Goal: Information Seeking & Learning: Learn about a topic

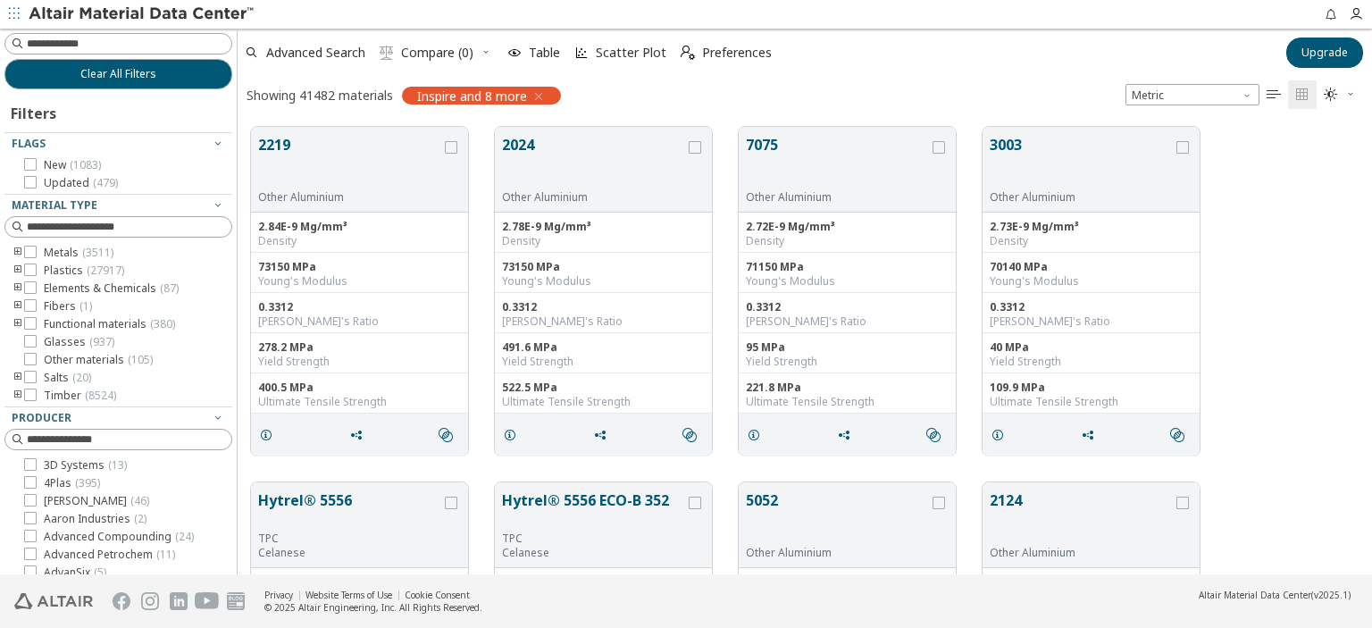
scroll to position [14, 14]
drag, startPoint x: 228, startPoint y: 363, endPoint x: 238, endPoint y: 378, distance: 17.3
click at [238, 378] on div "Clear All Filters Filters Flags New ( 1083 ) Updated ( 479 ) Material Type Meta…" at bounding box center [686, 302] width 1372 height 546
click at [18, 267] on icon "toogle group" at bounding box center [18, 270] width 13 height 14
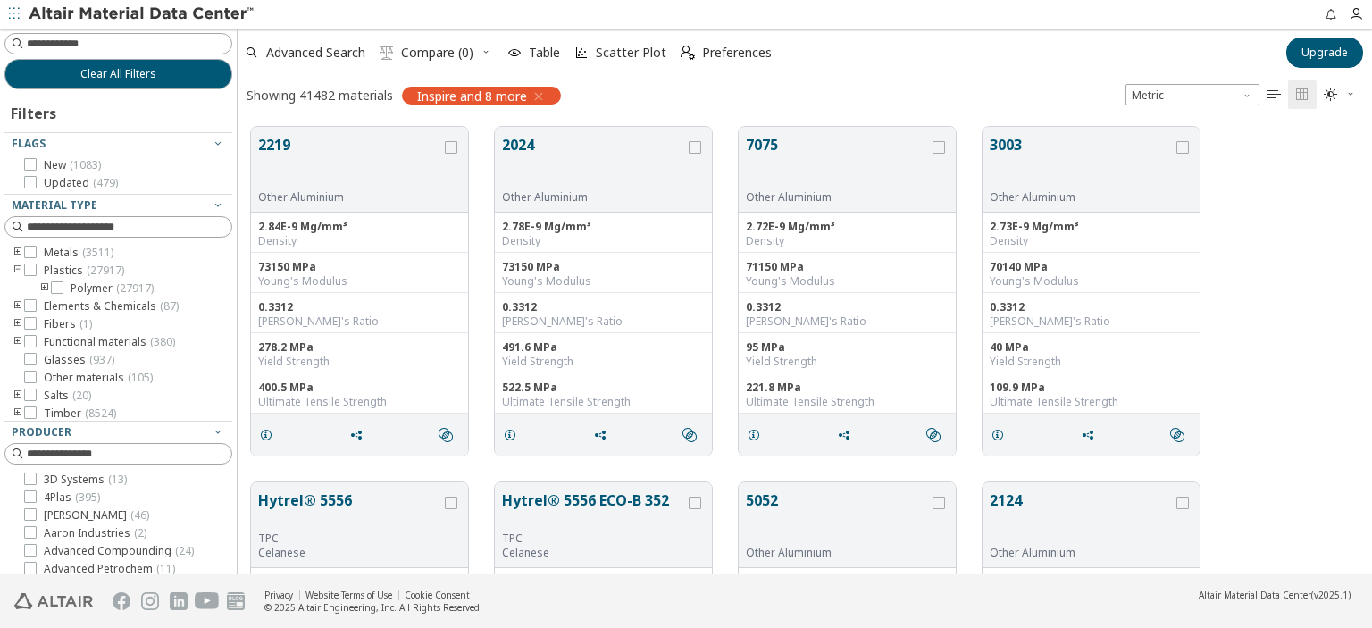
click at [46, 284] on icon "toogle group" at bounding box center [44, 288] width 13 height 14
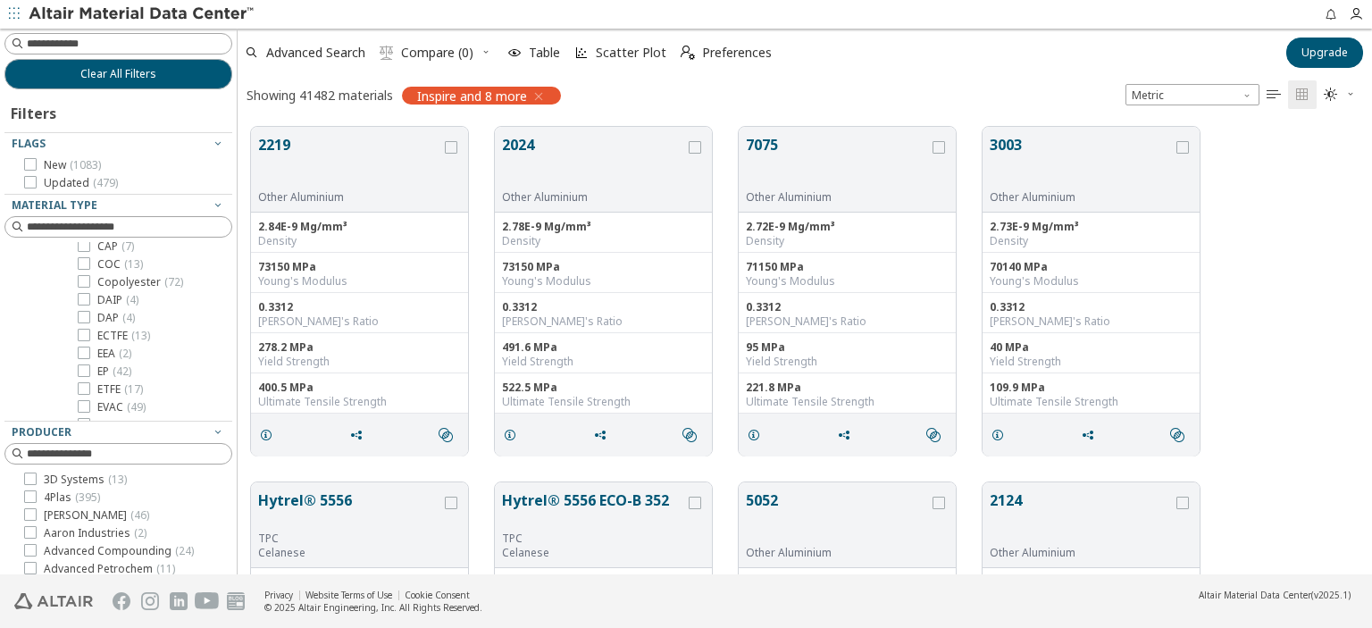
scroll to position [0, 0]
click at [20, 268] on icon "toogle group" at bounding box center [18, 270] width 13 height 14
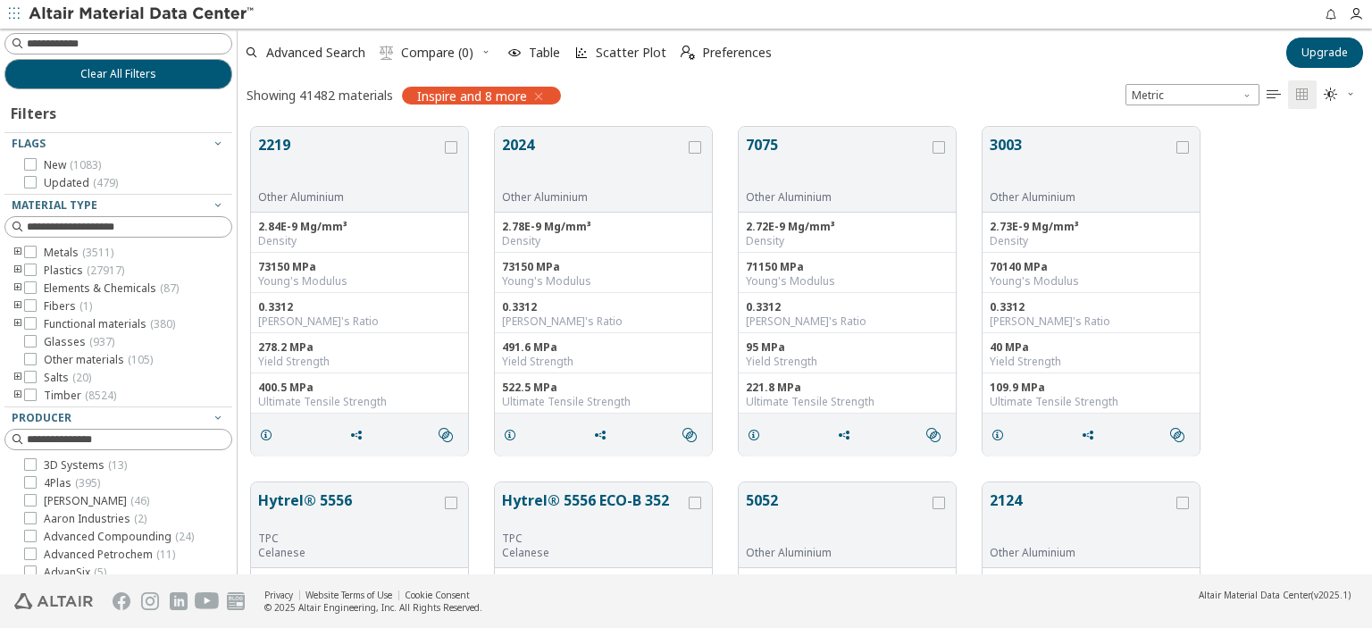
click at [18, 301] on icon "toogle group" at bounding box center [18, 306] width 13 height 14
click at [14, 323] on icon "toogle group" at bounding box center [18, 324] width 13 height 14
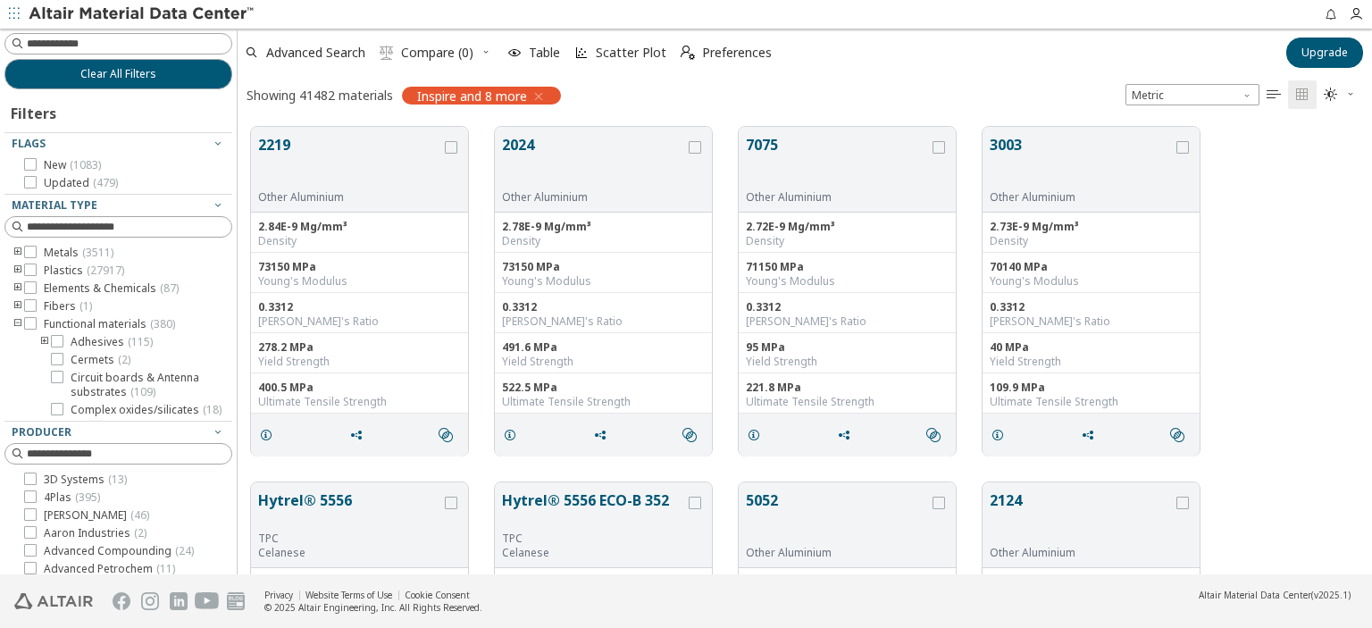
scroll to position [89, 0]
click at [46, 250] on icon "toogle group" at bounding box center [44, 253] width 13 height 14
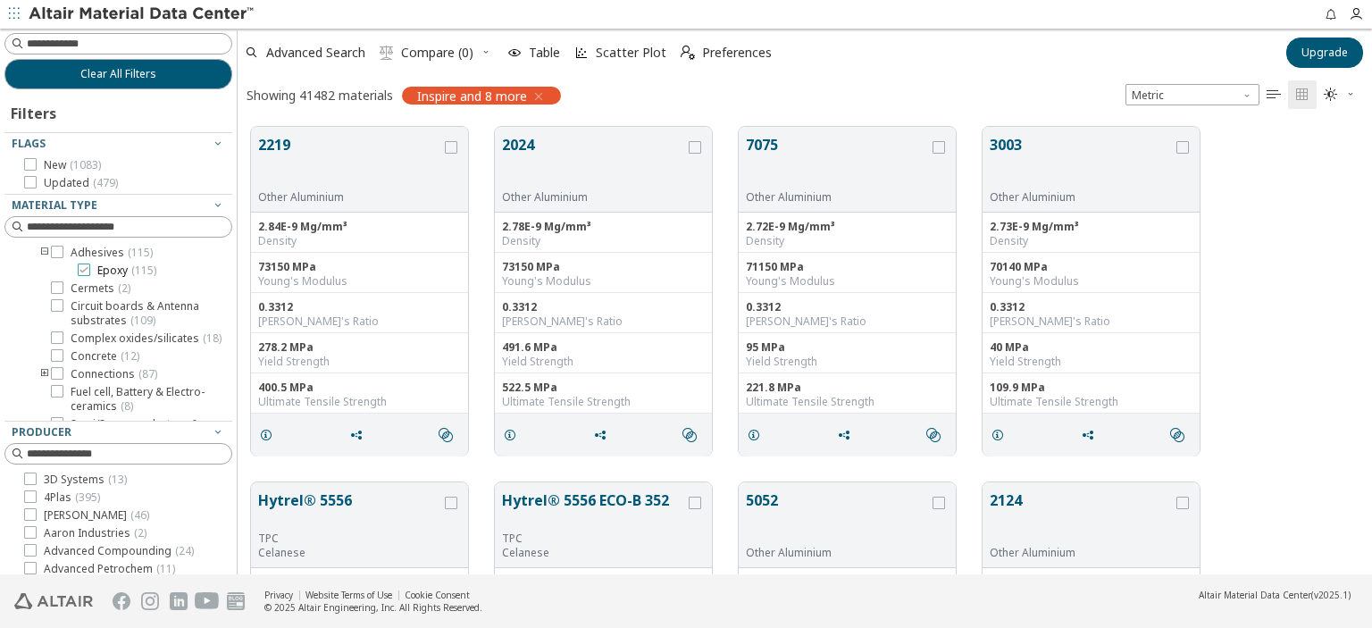
click at [82, 273] on icon at bounding box center [84, 269] width 13 height 13
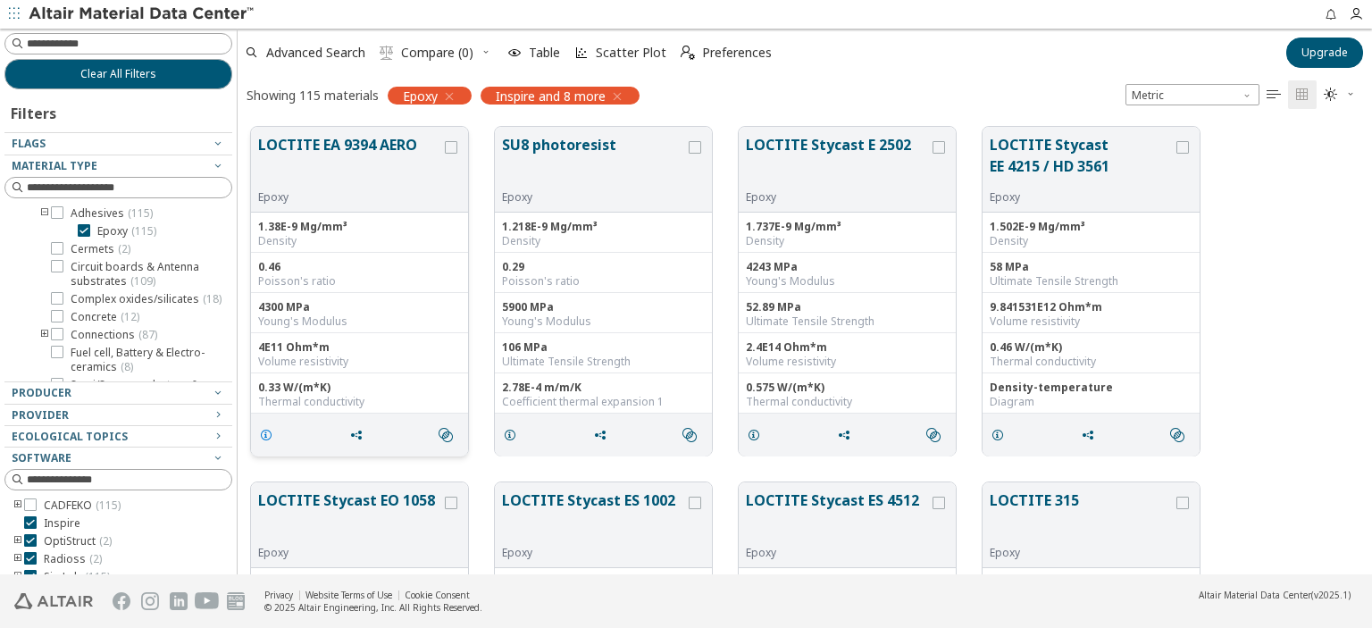
click at [259, 436] on icon "grid" at bounding box center [266, 435] width 14 height 14
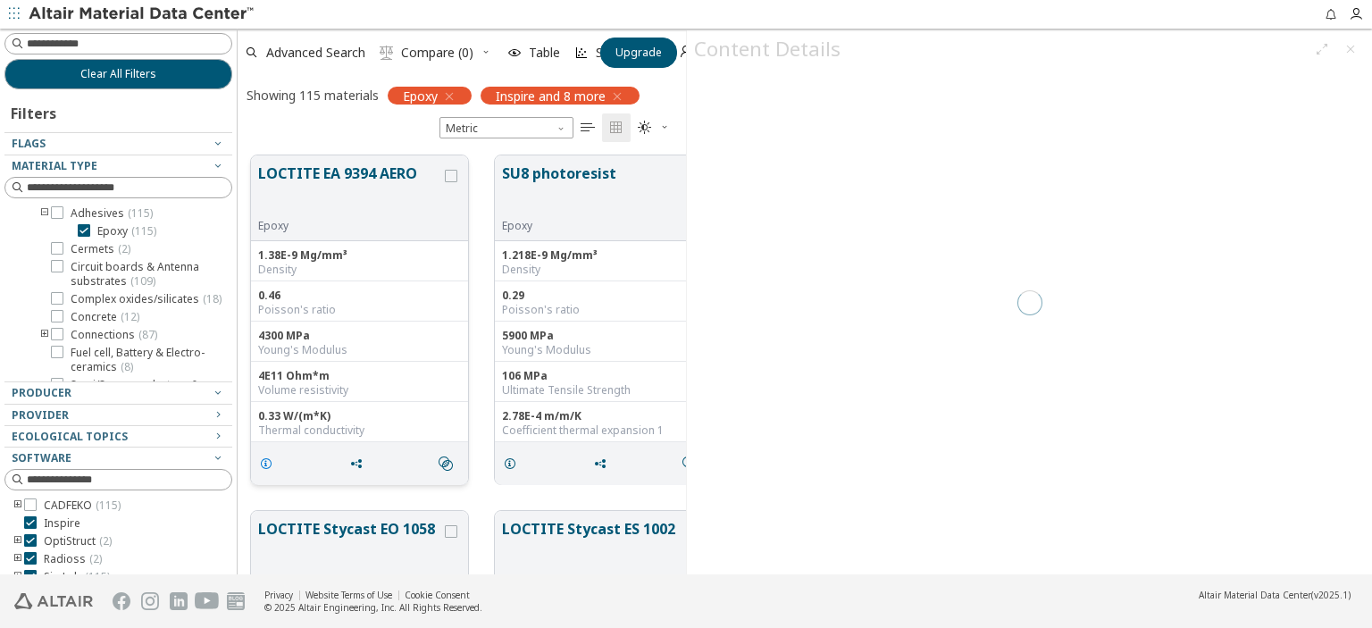
scroll to position [420, 434]
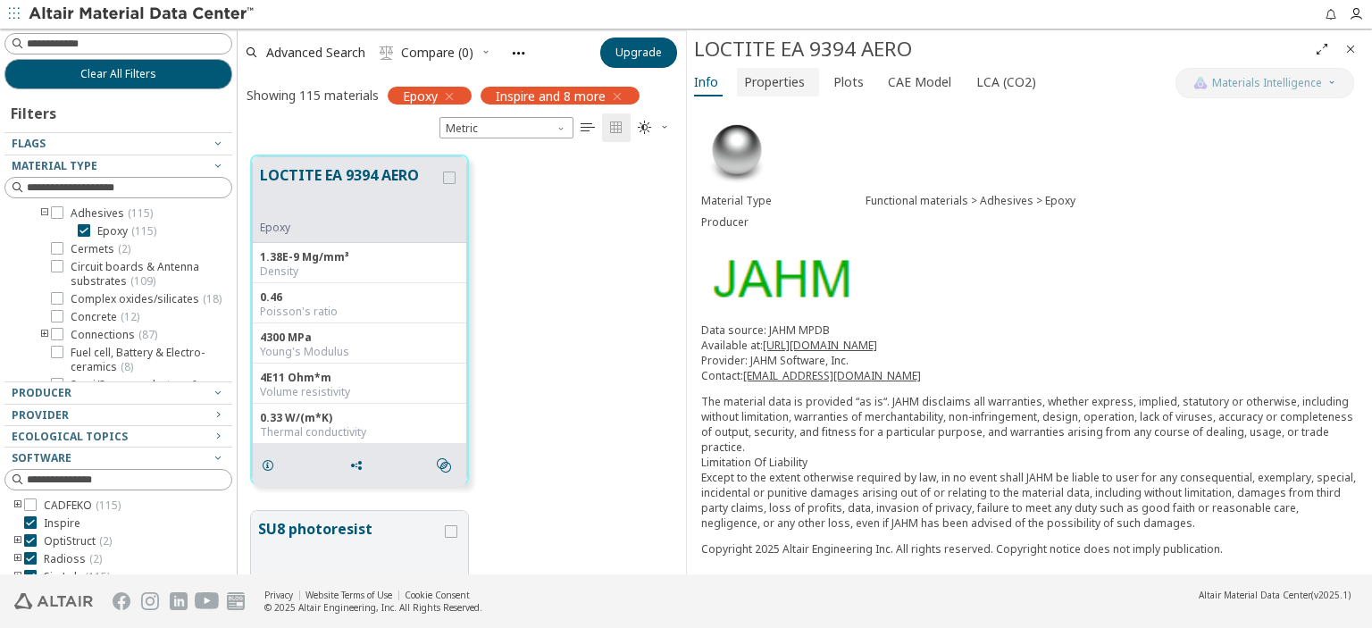
click at [772, 86] on span "Properties" at bounding box center [774, 82] width 61 height 29
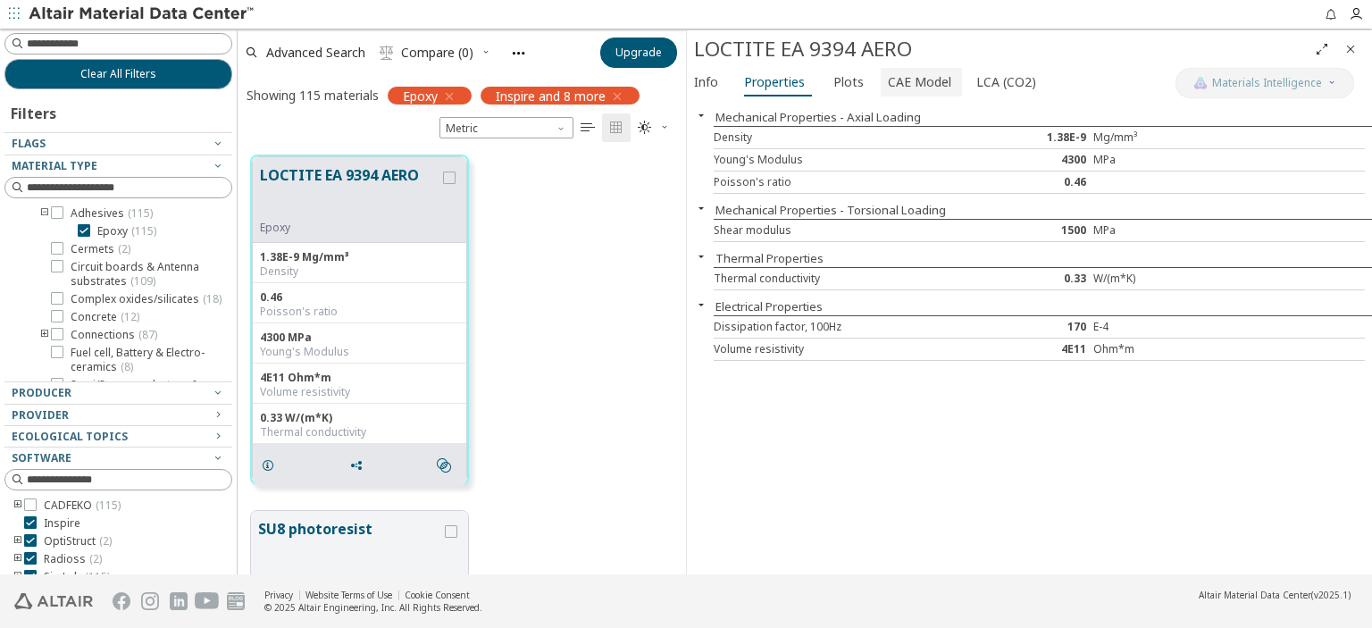
click at [890, 88] on span "CAE Model" at bounding box center [919, 82] width 63 height 29
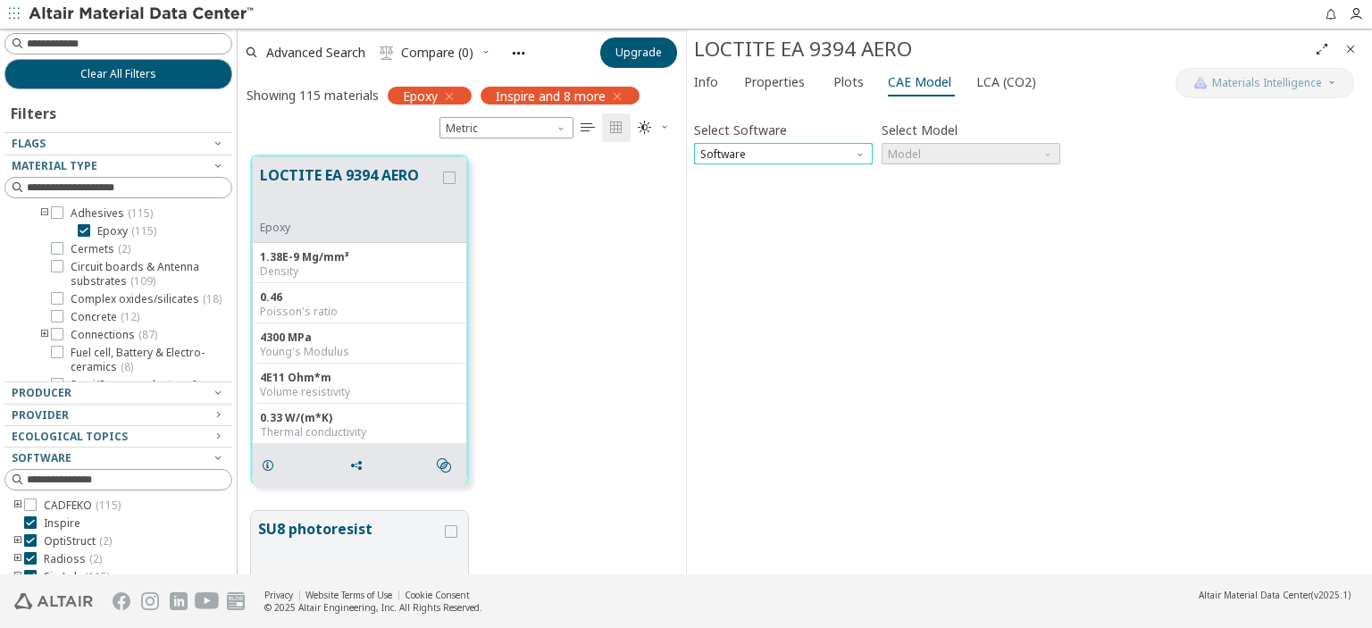
click at [843, 154] on span "Software" at bounding box center [783, 153] width 179 height 21
click at [810, 201] on span "OptiStruct" at bounding box center [783, 197] width 164 height 13
click at [935, 151] on span "Model" at bounding box center [970, 153] width 179 height 21
click at [922, 177] on span "Mat1" at bounding box center [971, 176] width 164 height 13
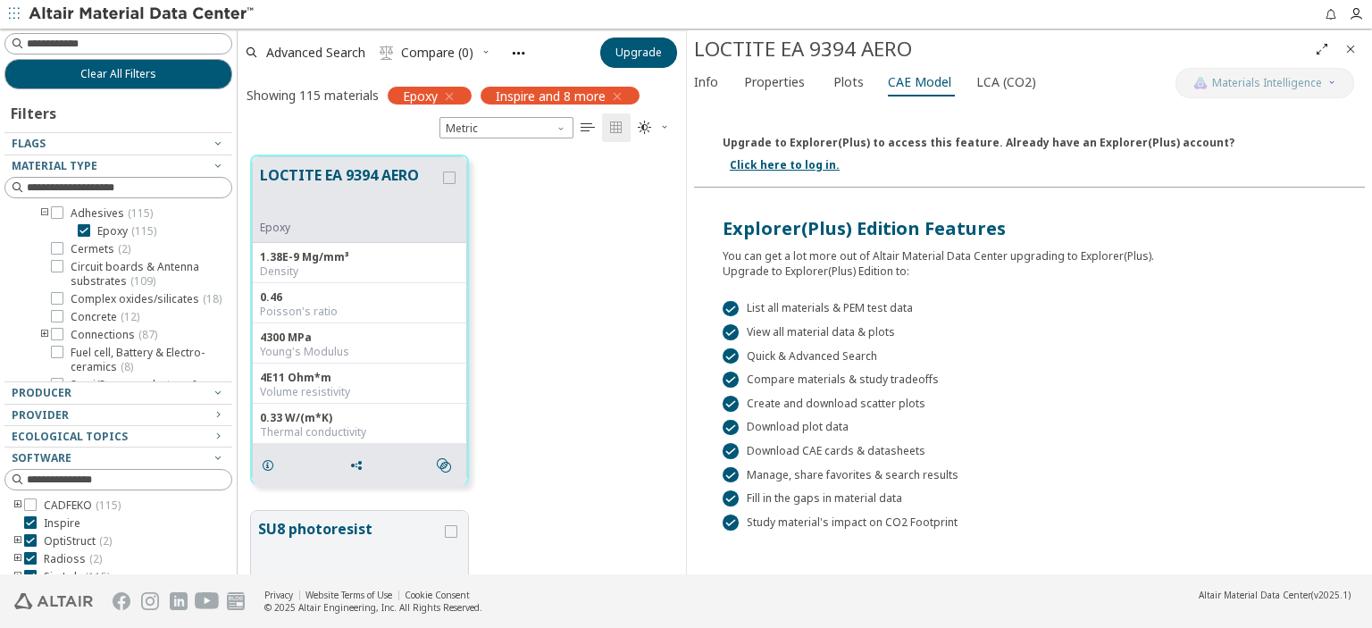
scroll to position [311, 0]
